Goal: Feedback & Contribution: Submit feedback/report problem

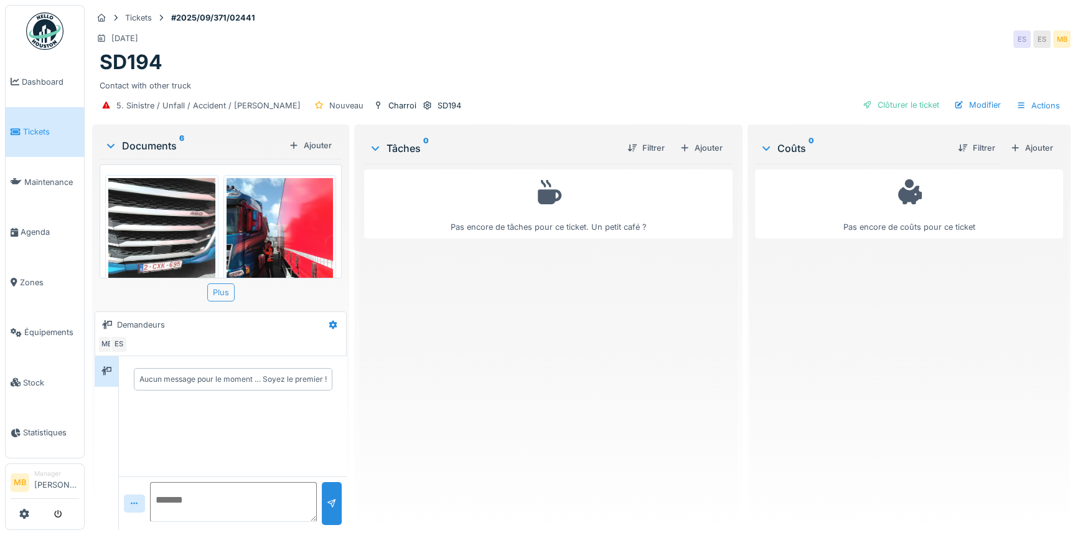
click at [230, 292] on div "Plus" at bounding box center [220, 292] width 27 height 18
click at [184, 382] on div "Aucun message pour le moment … Soyez le premier !" at bounding box center [232, 379] width 187 height 11
click at [167, 379] on div "Aucun message pour le moment … Soyez le premier !" at bounding box center [232, 379] width 187 height 11
click at [151, 432] on div "Aucun message pour le moment … Soyez le premier !" at bounding box center [233, 416] width 228 height 120
click at [136, 402] on div "Aucun message pour le moment … Soyez le premier !" at bounding box center [233, 416] width 228 height 120
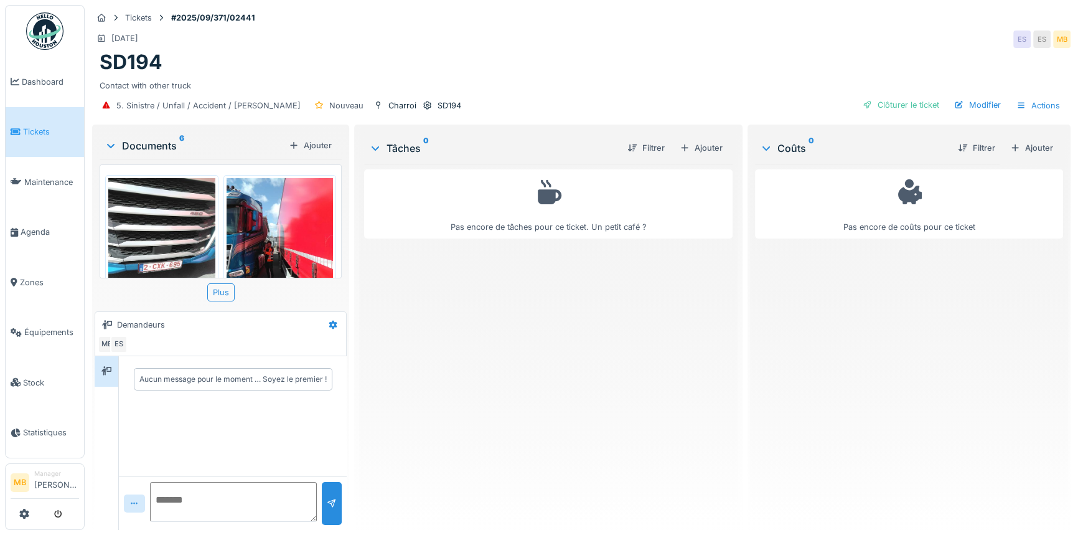
click at [135, 398] on div "Aucun message pour le moment … Soyez le premier !" at bounding box center [233, 379] width 228 height 47
click at [149, 377] on div "Aucun message pour le moment … Soyez le premier !" at bounding box center [232, 379] width 187 height 11
click at [138, 392] on div "Aucun message pour le moment … Soyez le premier !" at bounding box center [232, 380] width 223 height 32
click at [139, 406] on div "Aucun message pour le moment … Soyez le premier !" at bounding box center [233, 416] width 228 height 120
click at [140, 407] on div "Aucun message pour le moment … Soyez le premier !" at bounding box center [233, 416] width 228 height 120
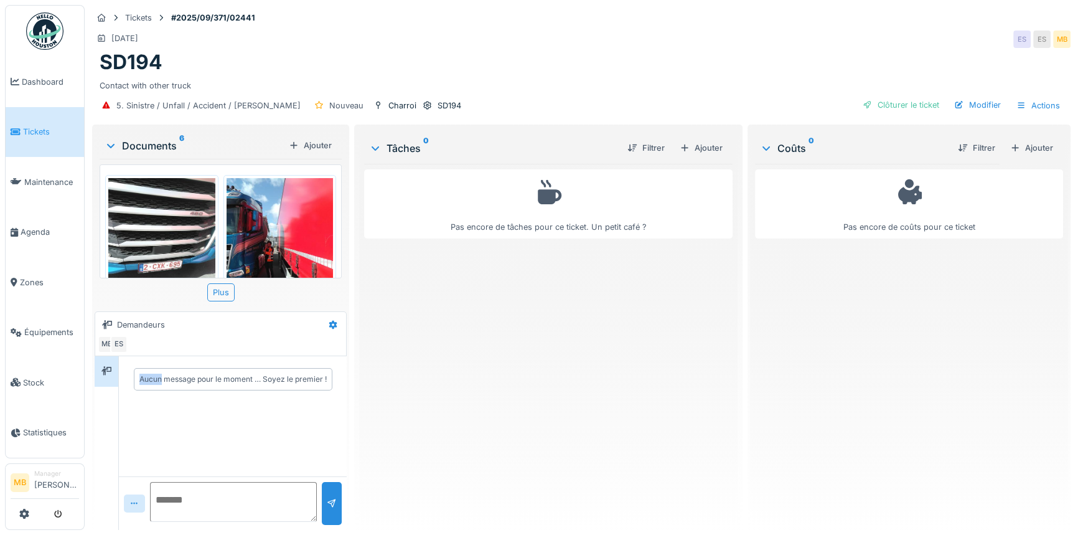
scroll to position [8, 0]
click at [169, 498] on textarea at bounding box center [233, 502] width 167 height 40
paste textarea "**********"
drag, startPoint x: 170, startPoint y: 480, endPoint x: 182, endPoint y: 479, distance: 12.5
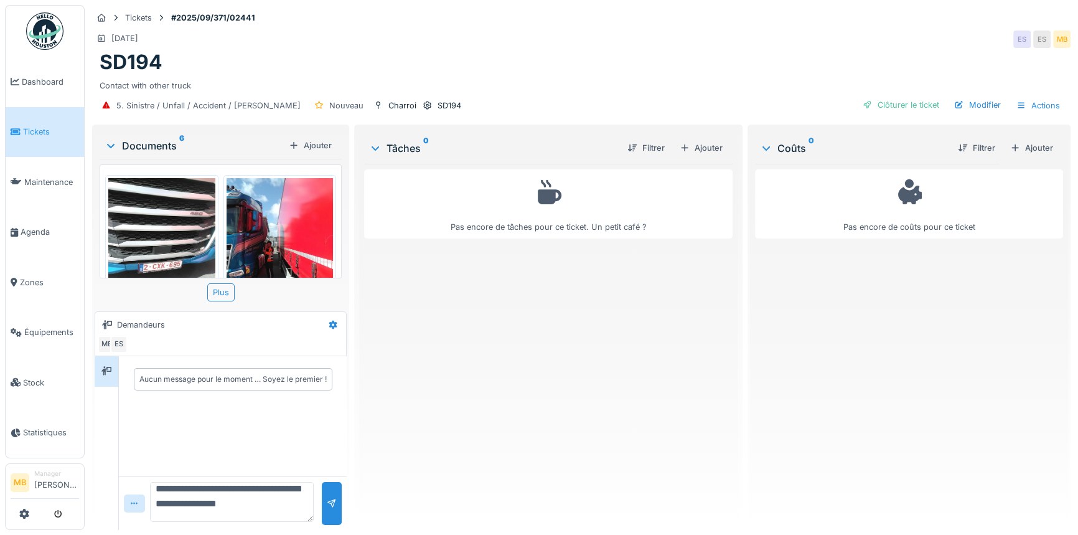
click at [170, 482] on textarea "**********" at bounding box center [232, 502] width 164 height 40
click at [242, 495] on textarea "**********" at bounding box center [232, 502] width 164 height 40
type textarea "**********"
click at [330, 500] on div at bounding box center [332, 503] width 10 height 12
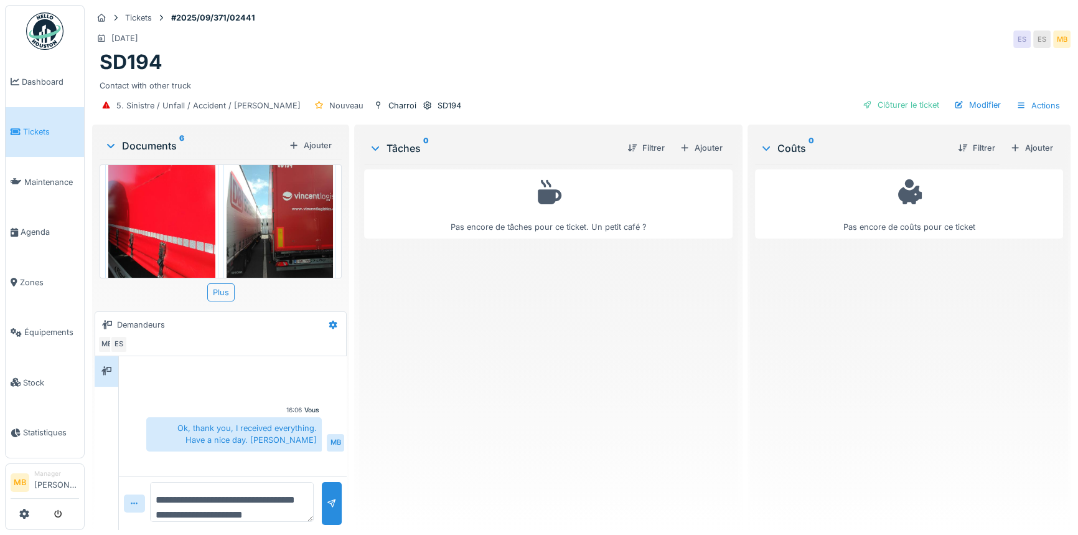
scroll to position [397, 0]
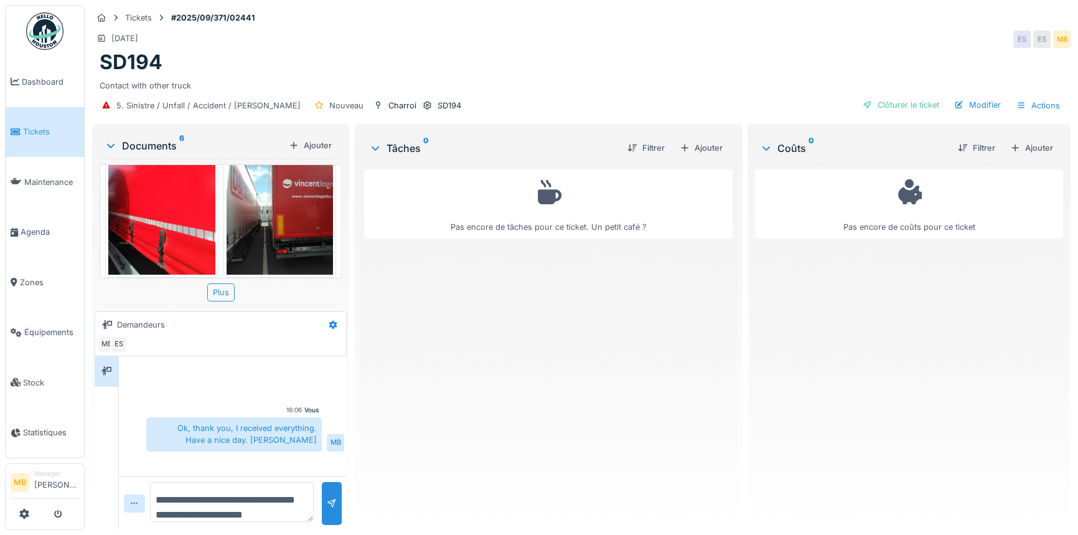
click at [330, 180] on div "IMG_20250912_115205.jpg IMG_20250912_115157.jpg IMG_20250912_115121.jpg IMG_202…" at bounding box center [221, 221] width 242 height 114
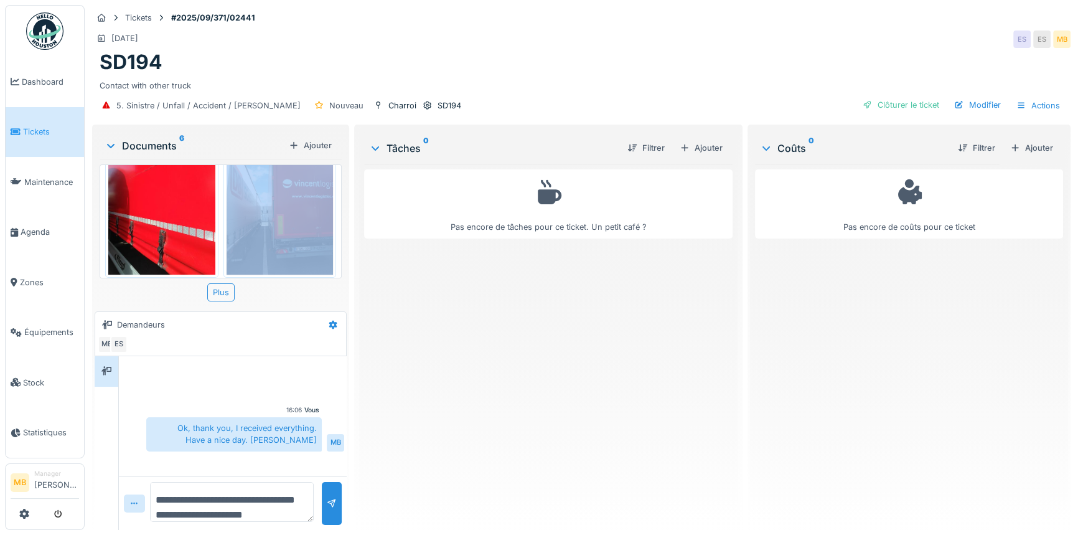
drag, startPoint x: 339, startPoint y: 253, endPoint x: 347, endPoint y: 212, distance: 42.5
click at [347, 212] on div "**********" at bounding box center [220, 329] width 257 height 408
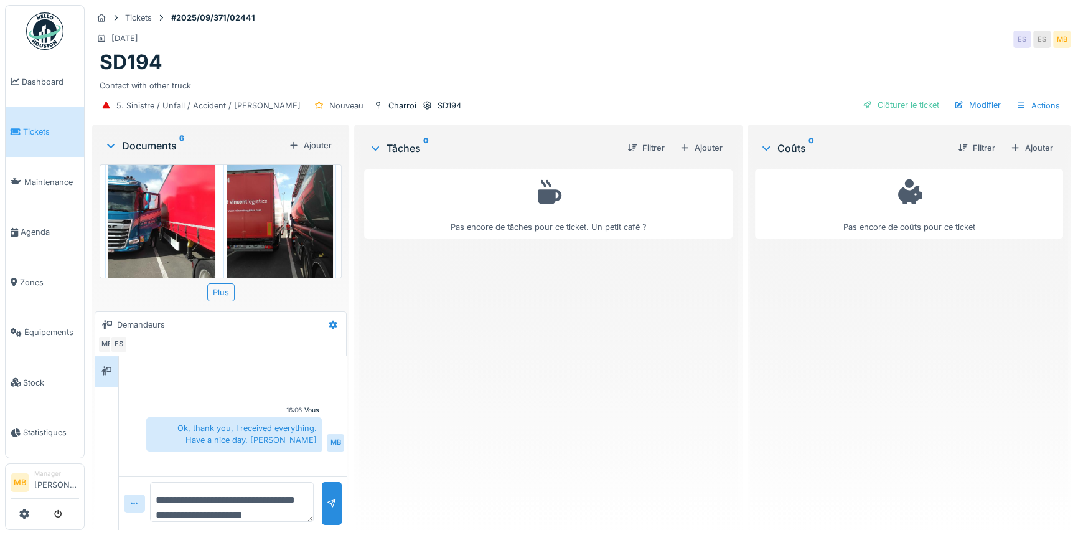
scroll to position [226, 0]
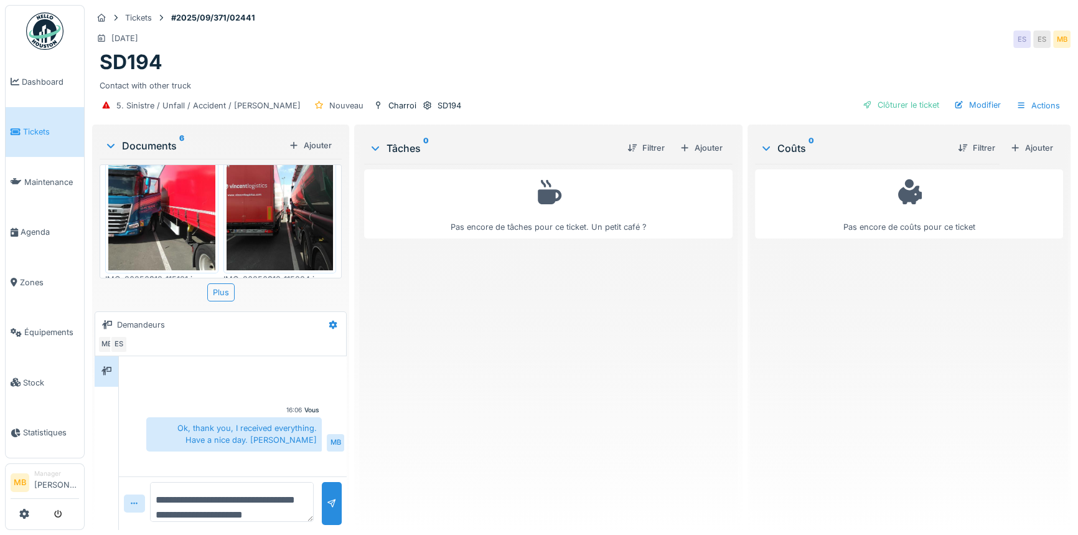
click at [183, 218] on img at bounding box center [161, 199] width 107 height 143
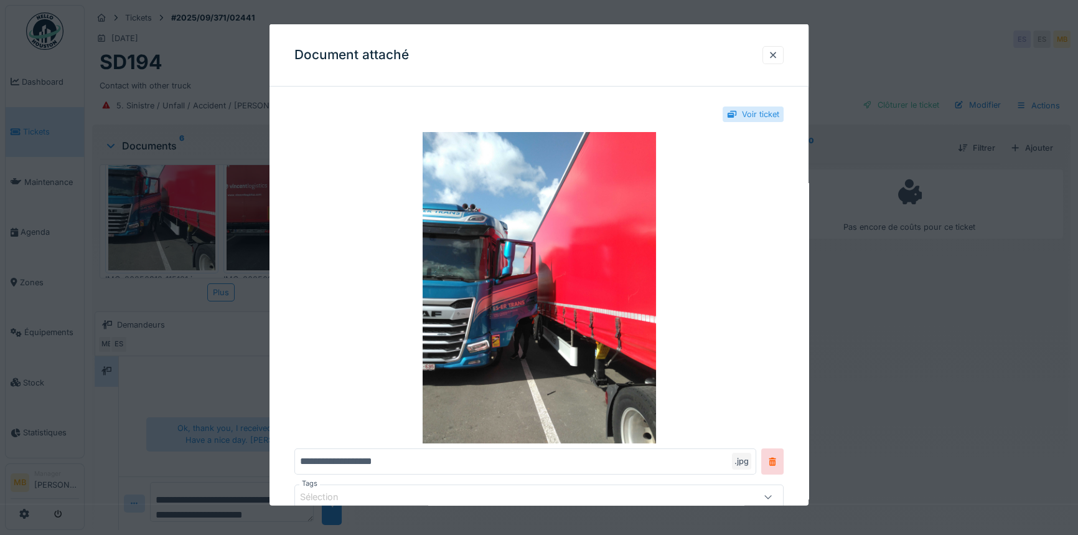
click at [242, 228] on div at bounding box center [539, 267] width 1078 height 535
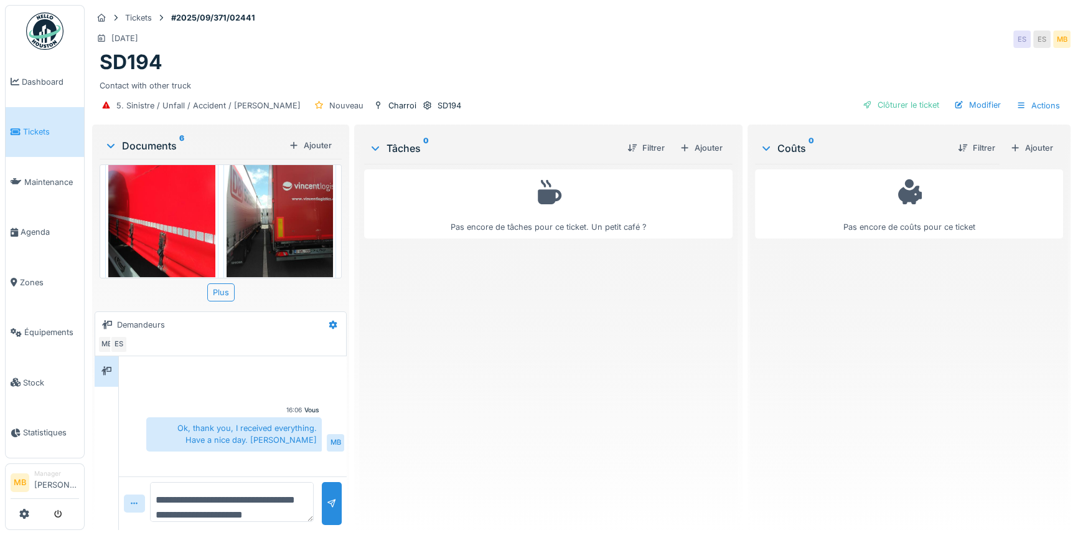
scroll to position [397, 0]
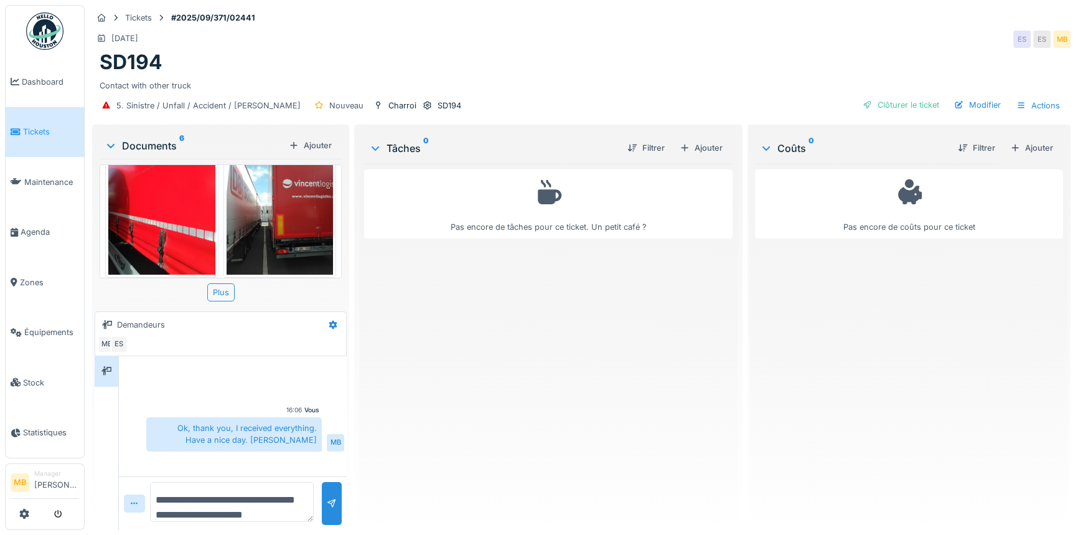
click at [292, 243] on img at bounding box center [280, 203] width 107 height 143
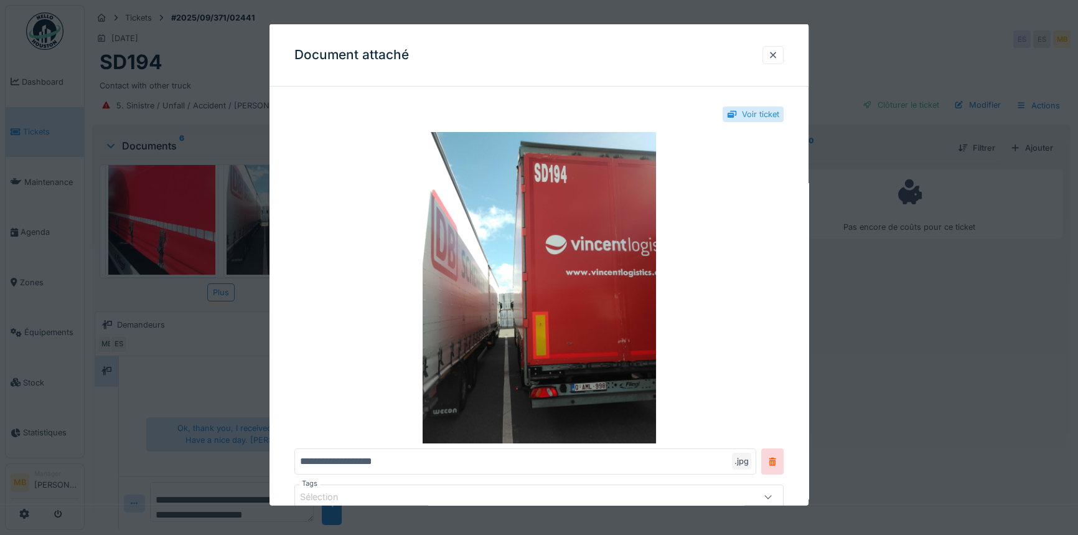
click at [155, 222] on div at bounding box center [539, 267] width 1078 height 535
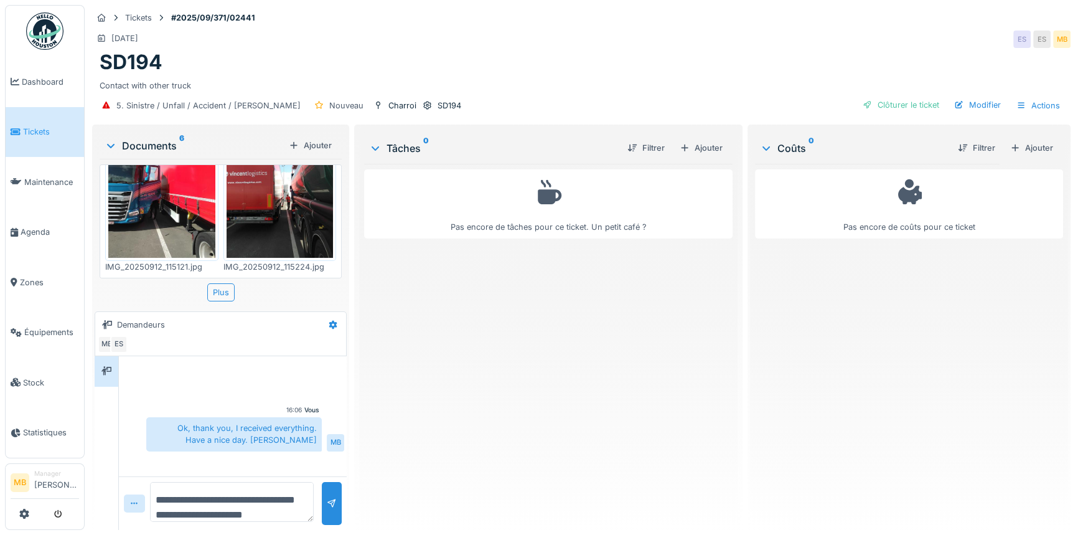
scroll to position [171, 0]
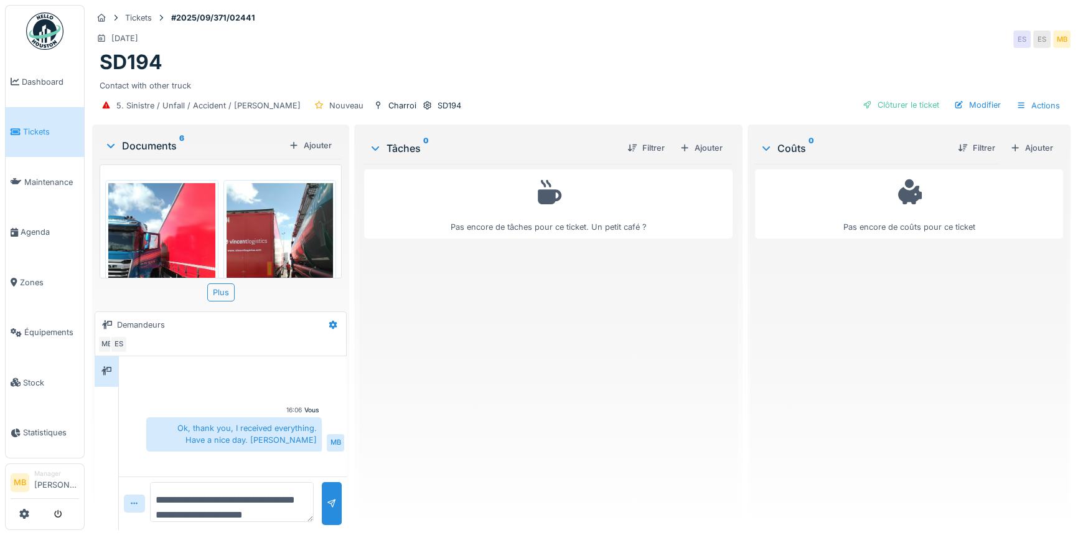
click at [181, 230] on img at bounding box center [161, 254] width 107 height 143
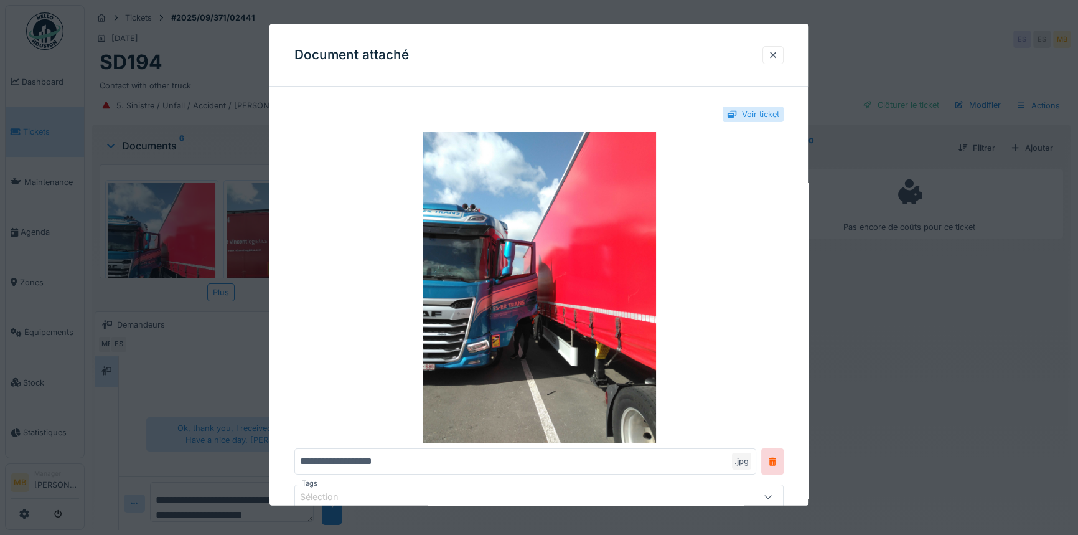
click at [243, 243] on div at bounding box center [539, 267] width 1078 height 535
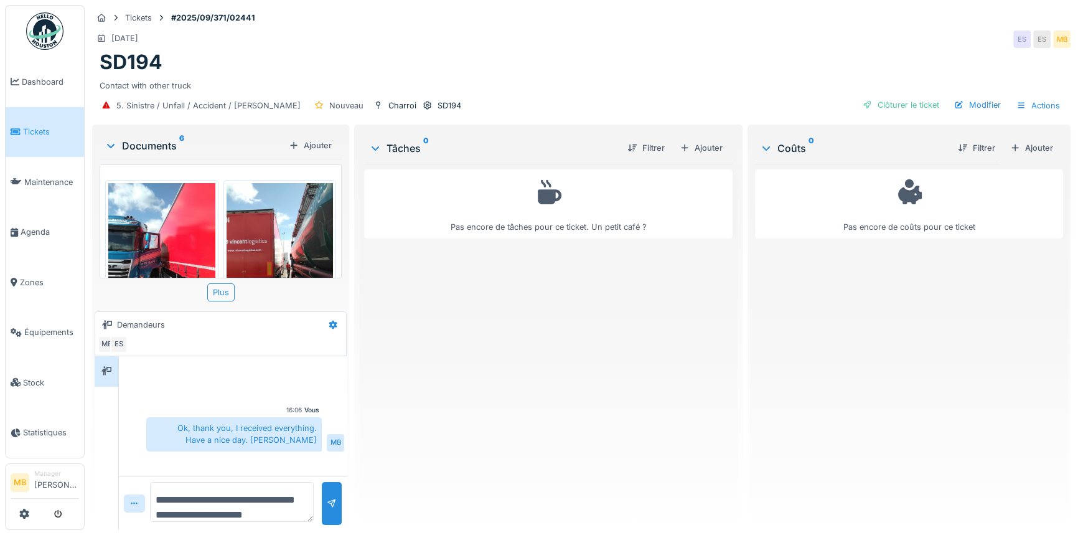
click at [218, 273] on div "IMG_20250912_115205.jpg IMG_20250912_115157.jpg IMG_20250912_115121.jpg IMG_202…" at bounding box center [221, 230] width 242 height 143
click at [219, 283] on div "Plus" at bounding box center [220, 292] width 27 height 18
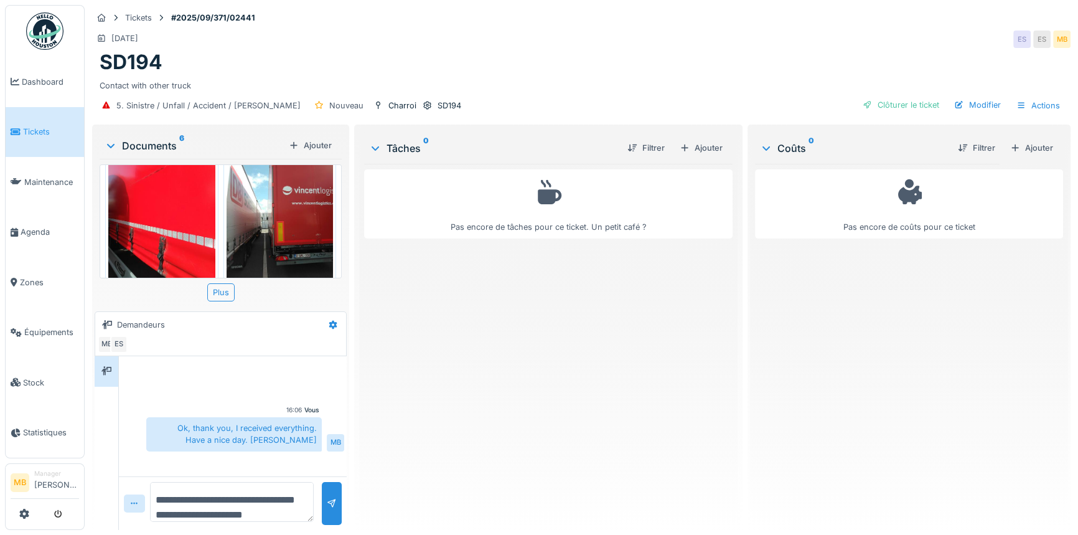
scroll to position [397, 0]
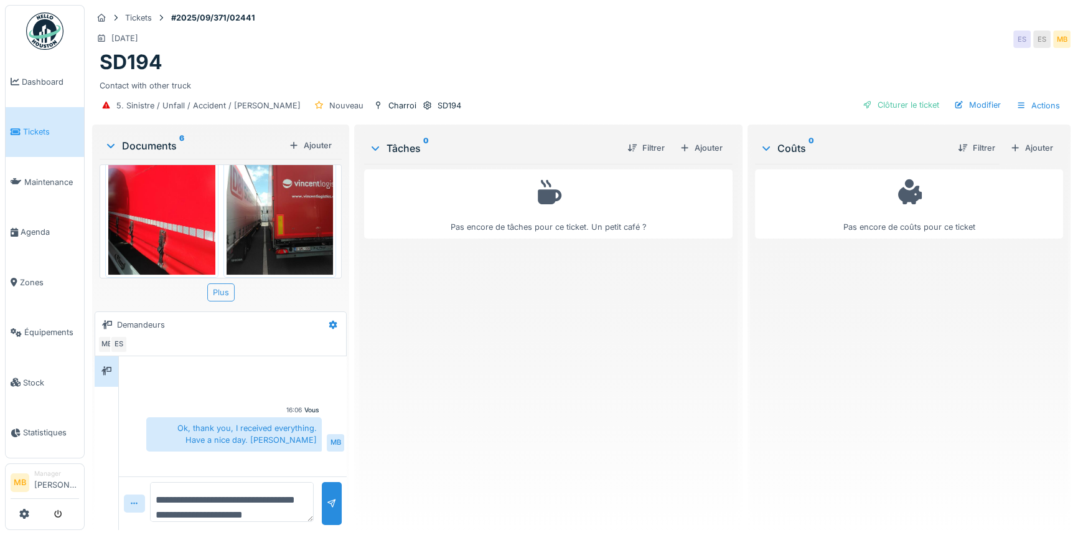
click at [226, 283] on div "Plus" at bounding box center [220, 292] width 27 height 18
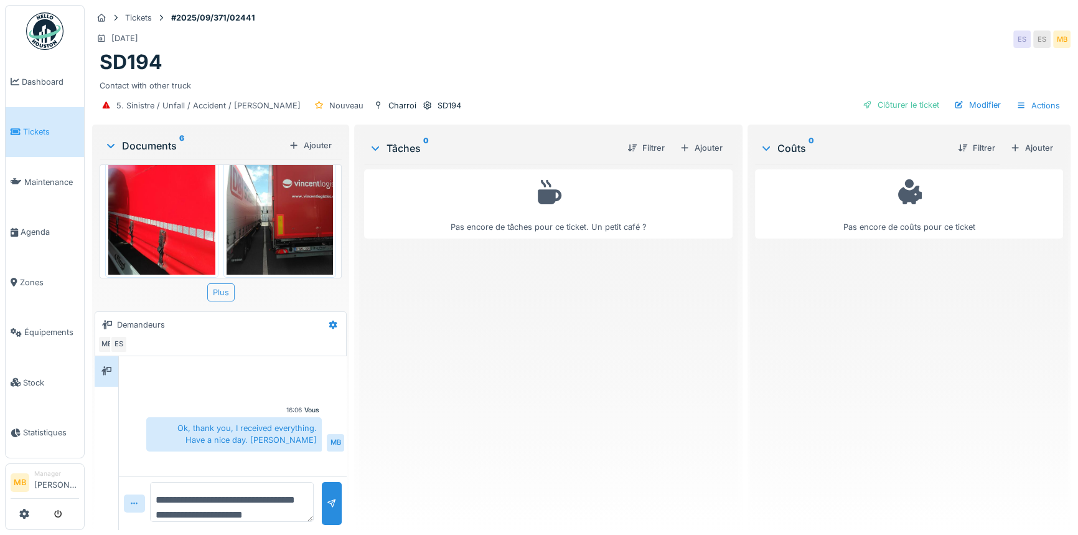
scroll to position [0, 0]
click at [180, 138] on sup "6" at bounding box center [181, 145] width 5 height 15
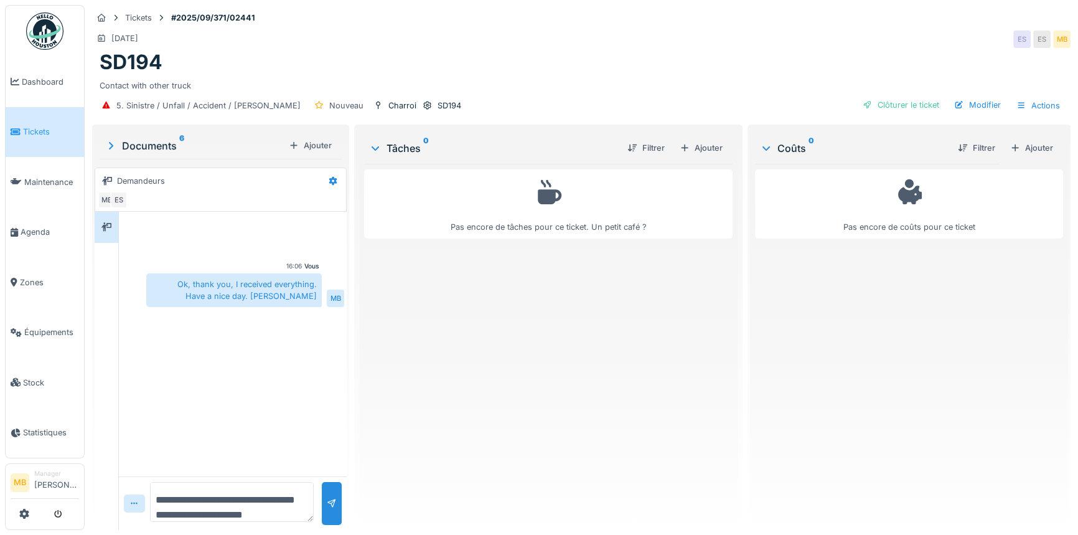
scroll to position [386, 0]
